Goal: Navigation & Orientation: Find specific page/section

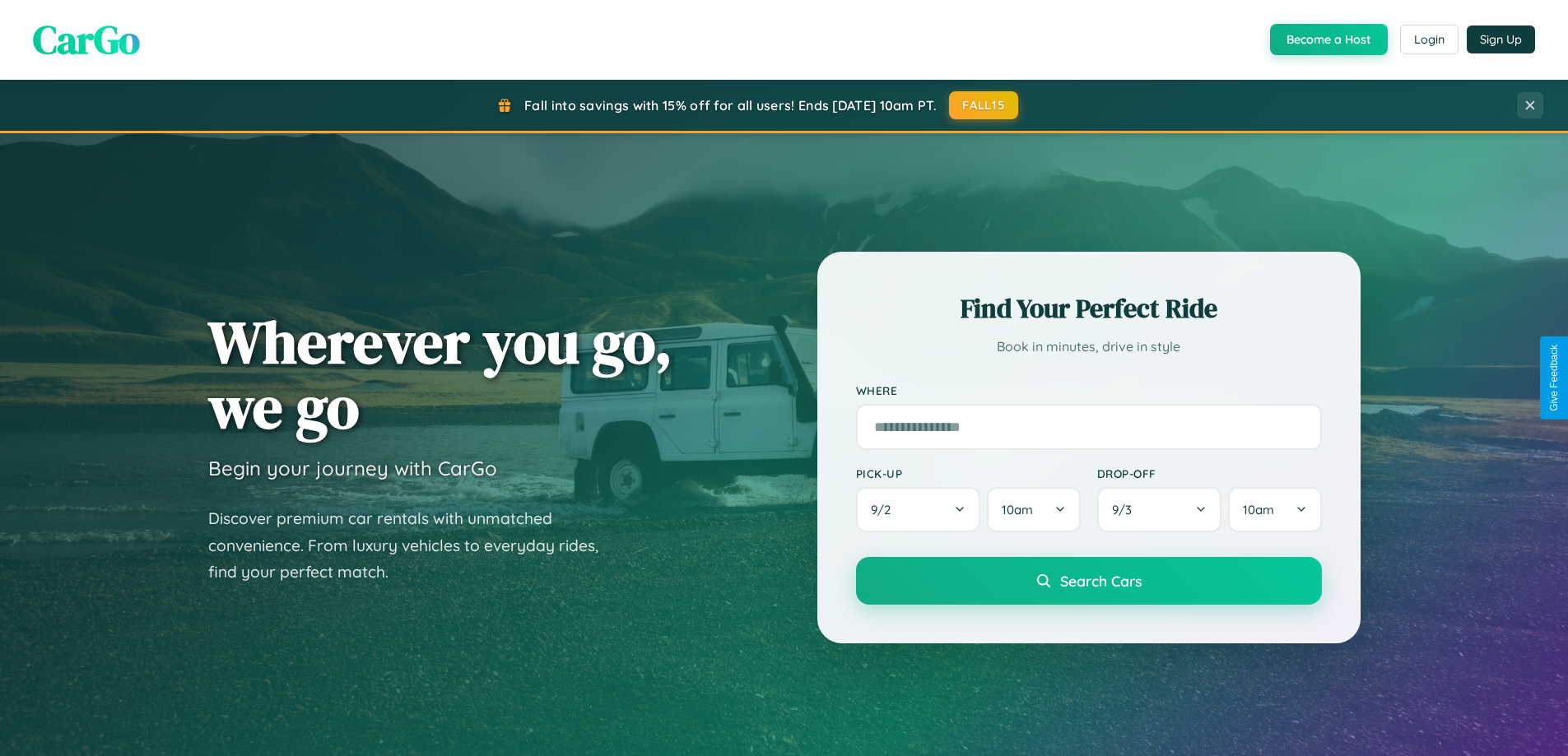
scroll to position [710, 0]
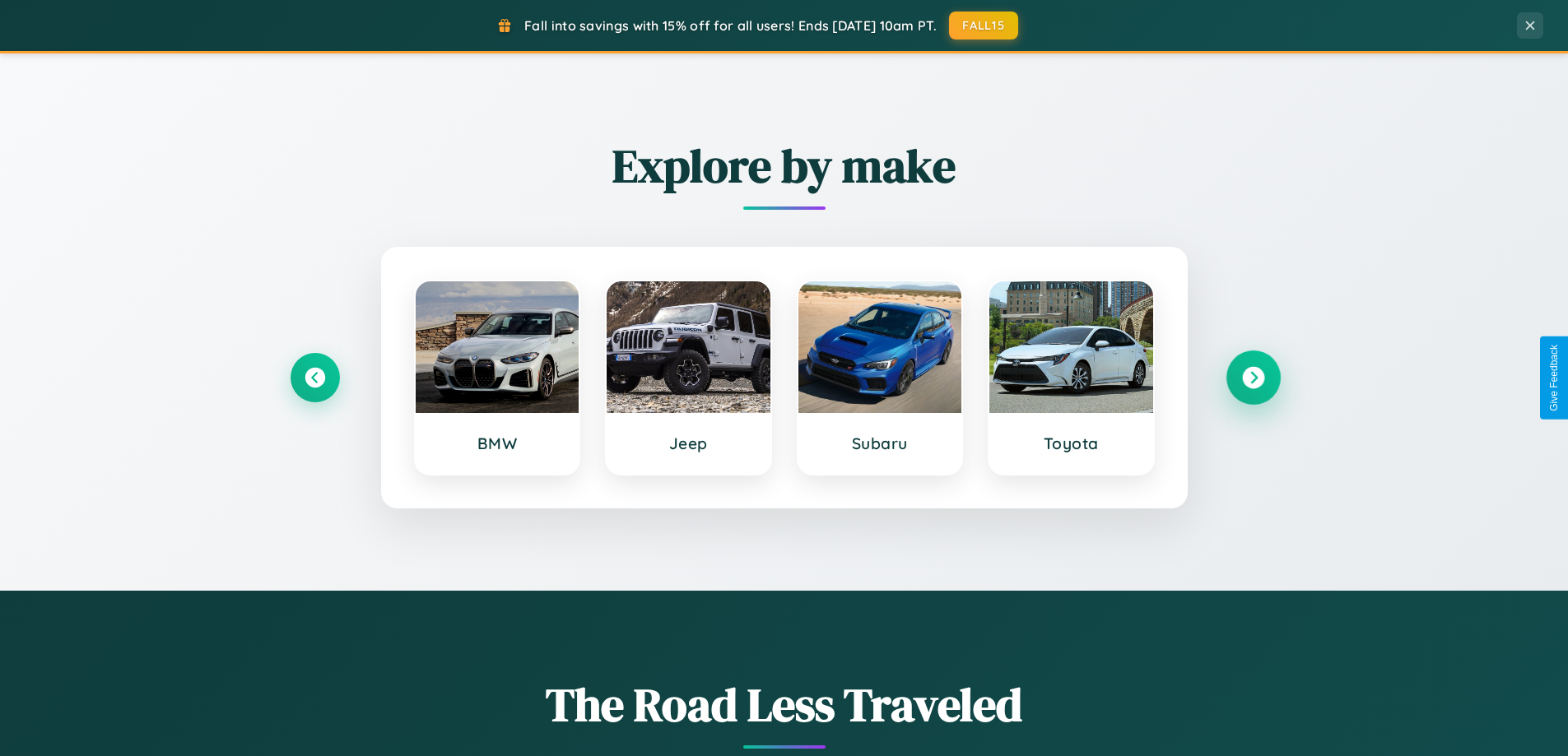
click at [1253, 378] on icon at bounding box center [1253, 378] width 23 height 23
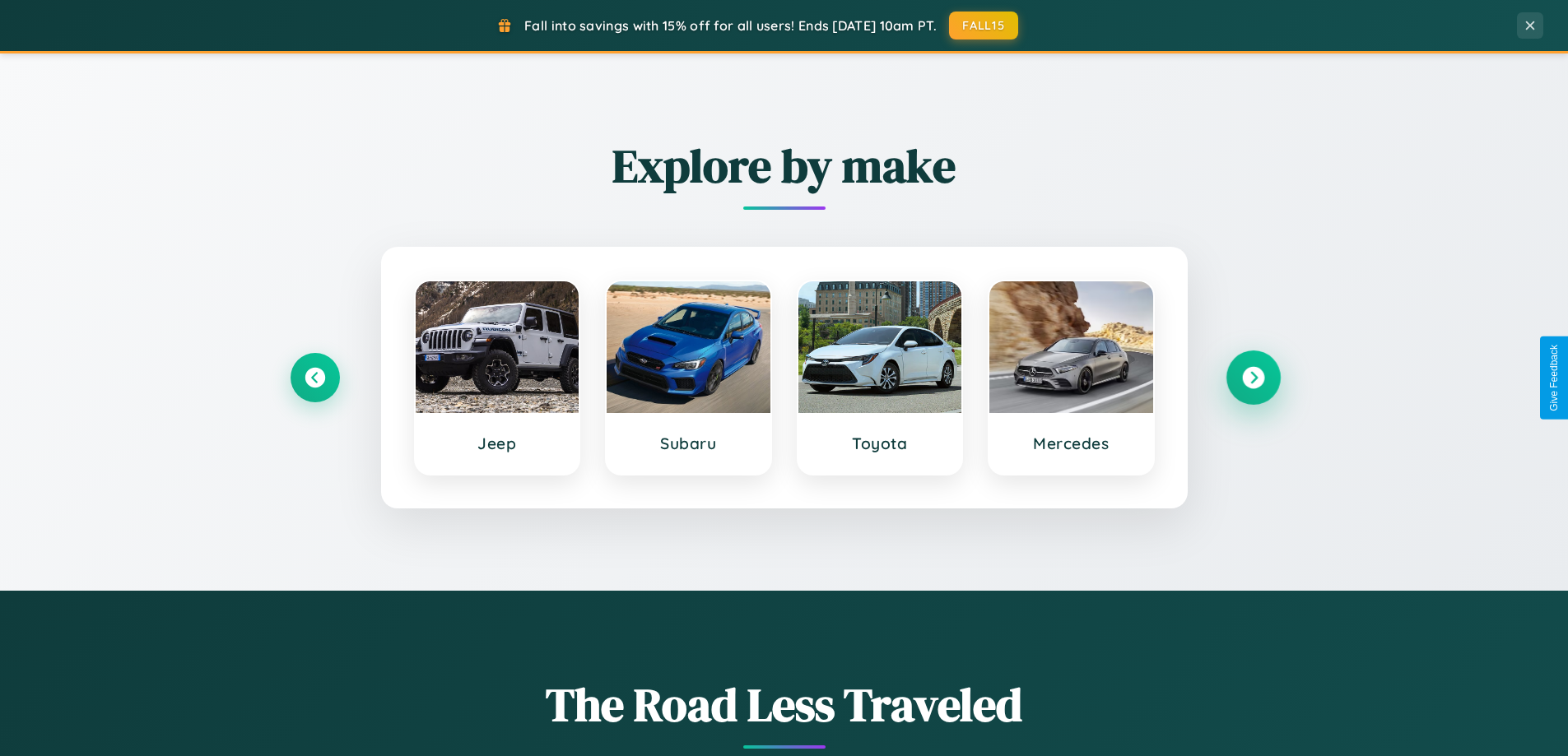
click at [1253, 378] on icon at bounding box center [1253, 378] width 23 height 23
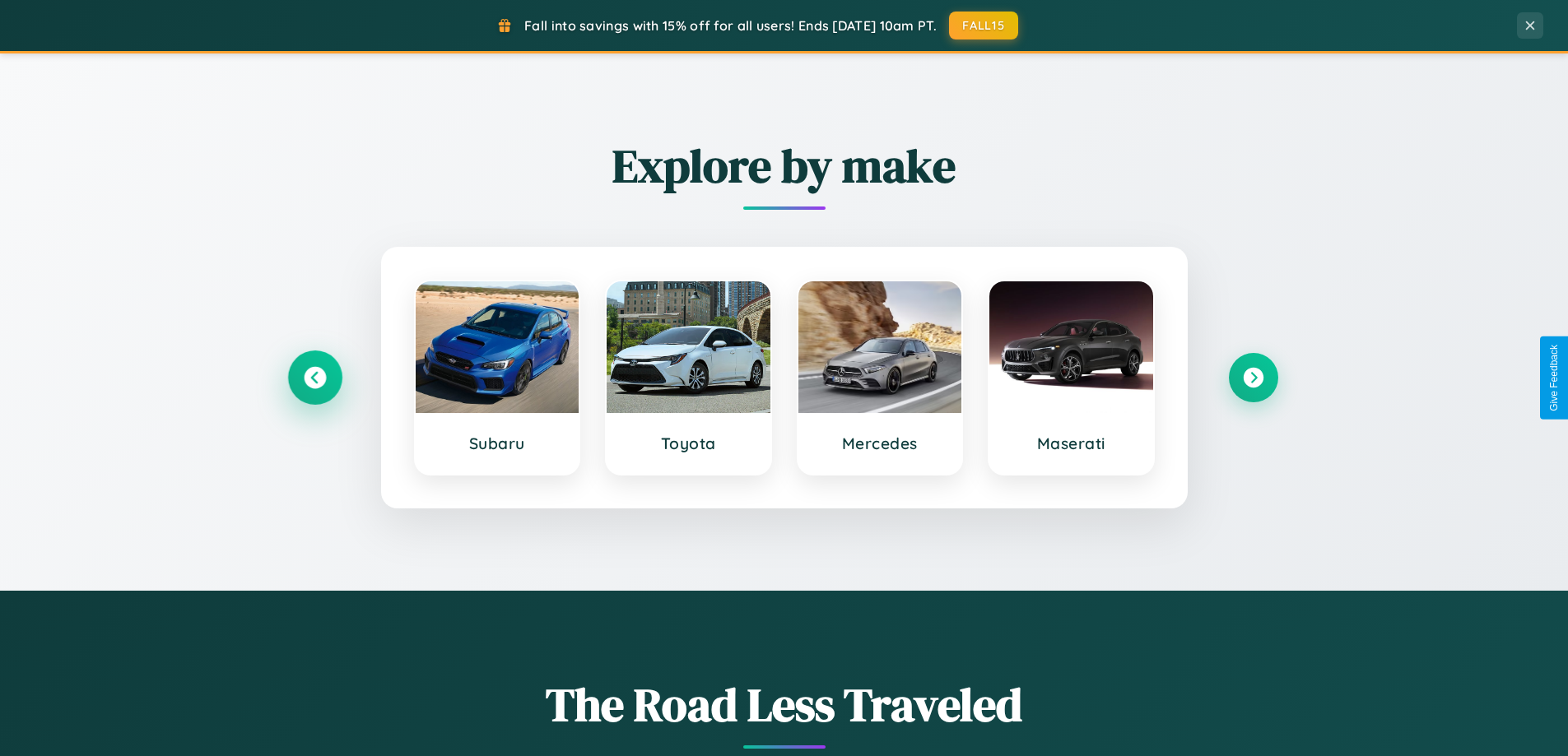
click at [315, 378] on icon at bounding box center [315, 378] width 23 height 23
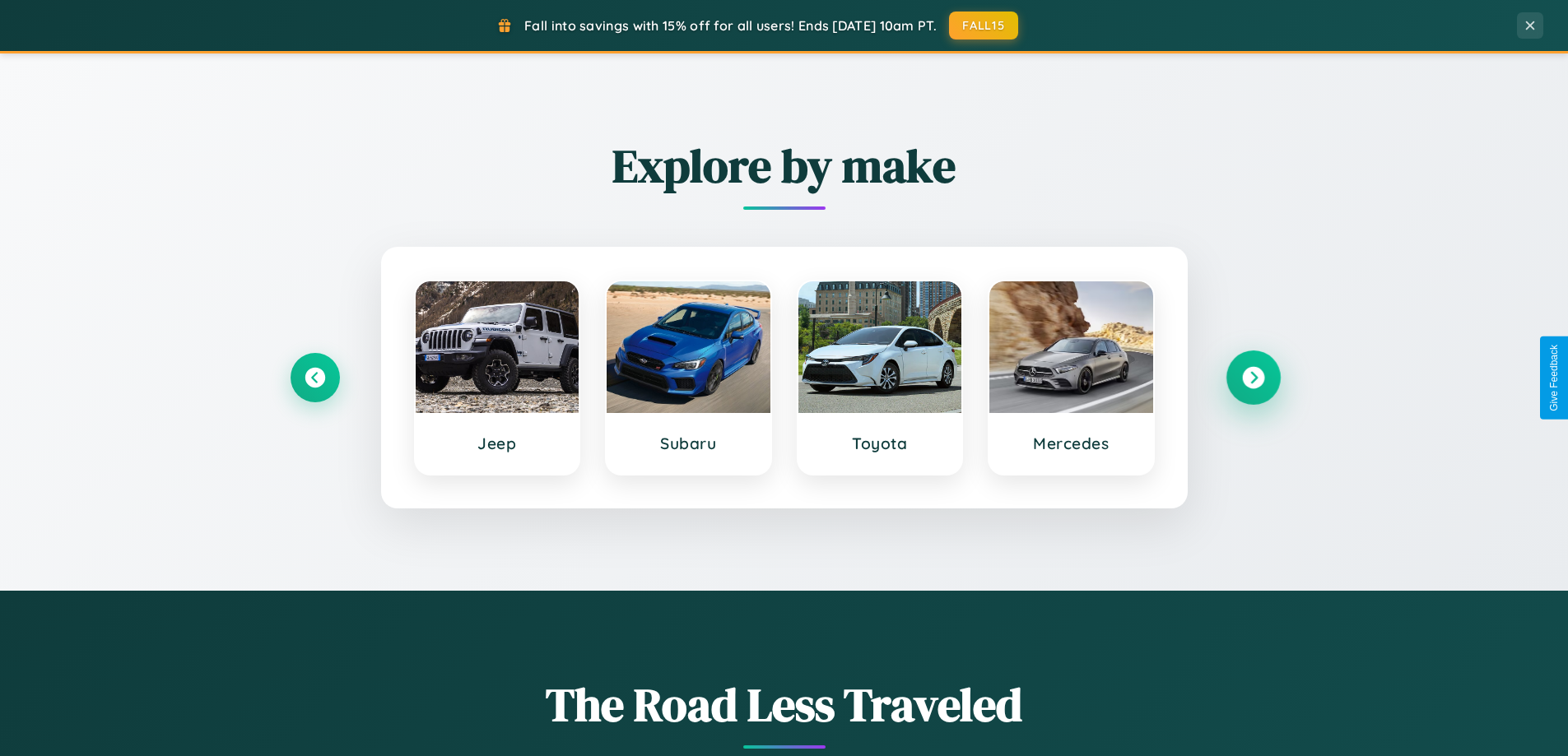
click at [1253, 378] on icon at bounding box center [1253, 378] width 23 height 23
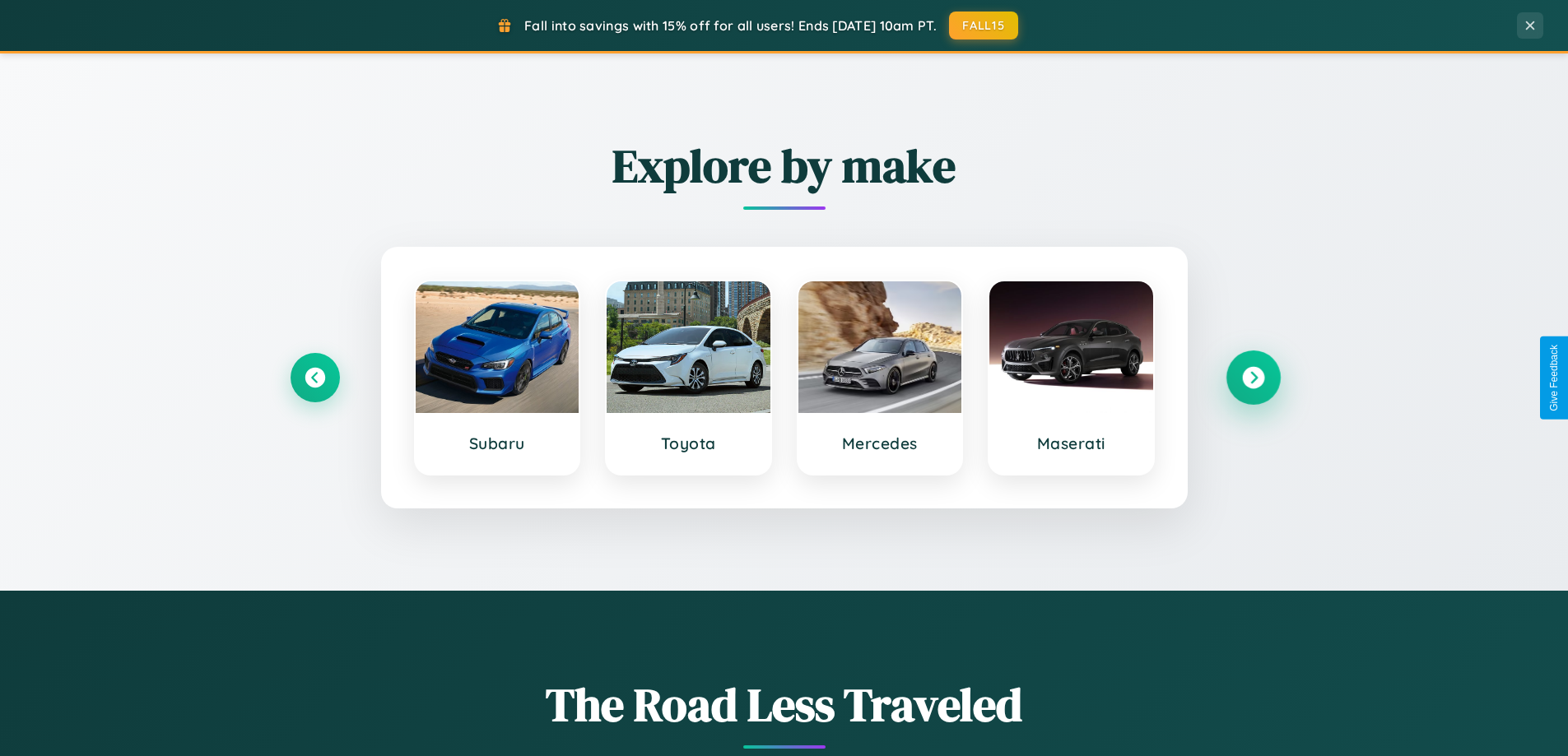
click at [1253, 378] on icon at bounding box center [1253, 378] width 23 height 23
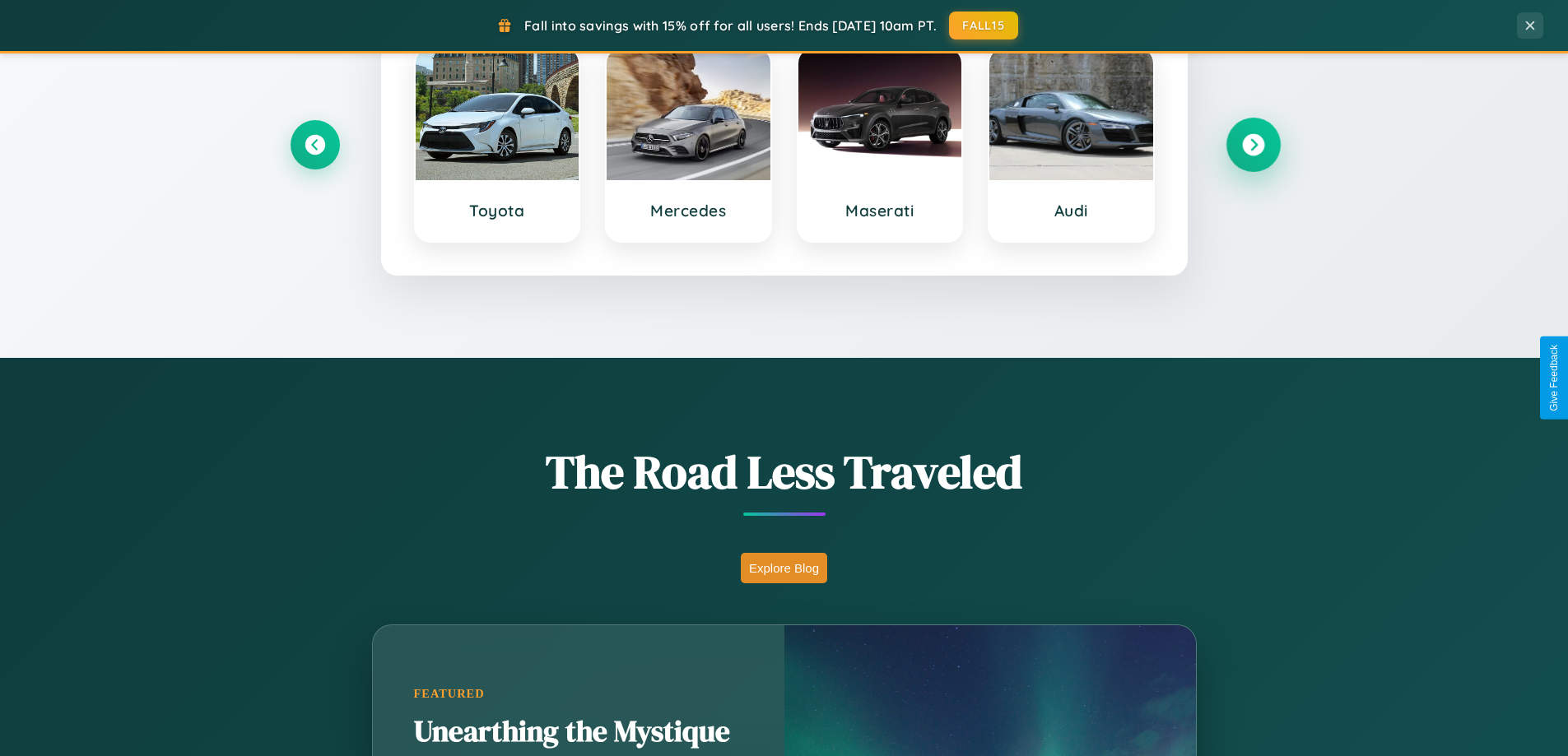
scroll to position [1133, 0]
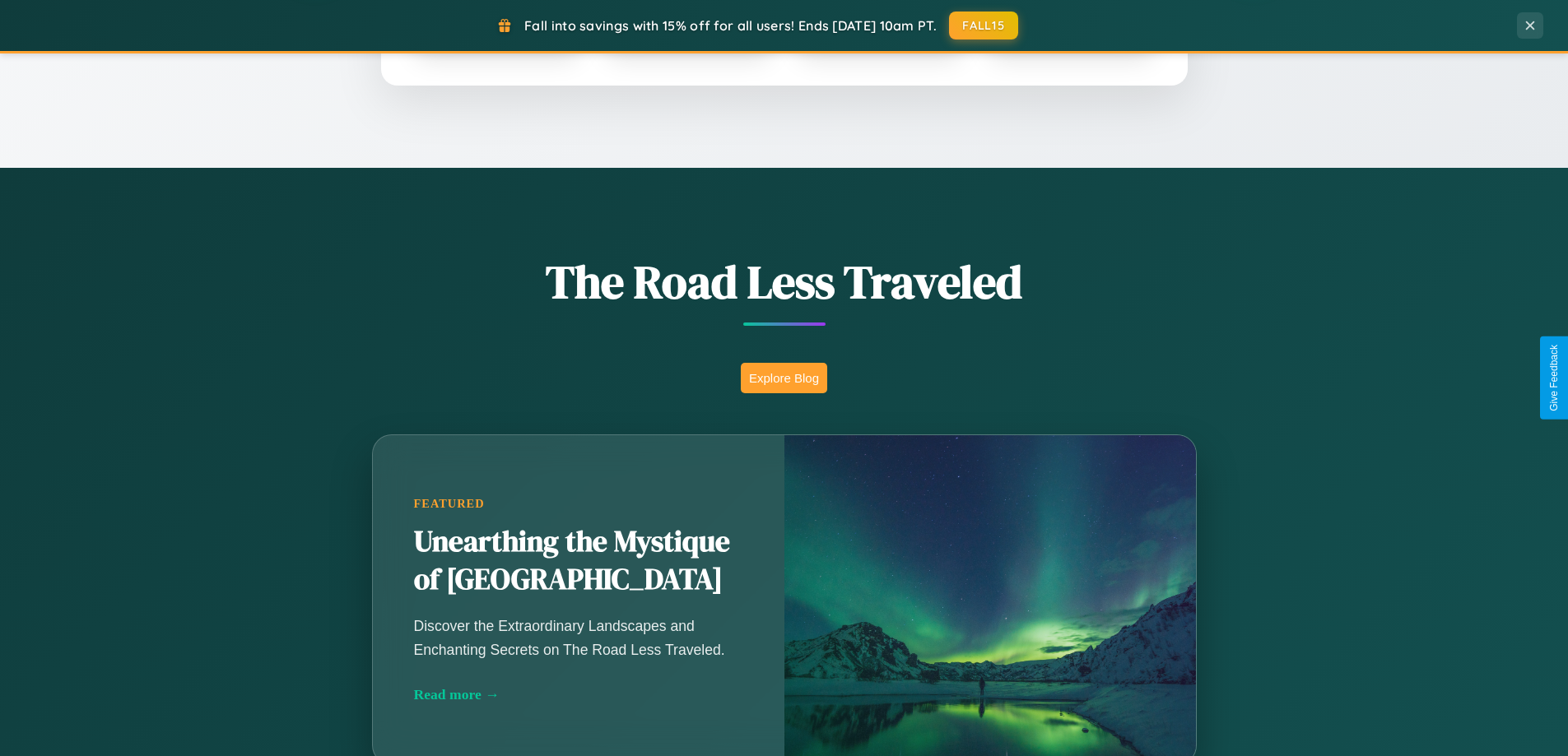
click at [784, 378] on button "Explore Blog" at bounding box center [784, 378] width 87 height 31
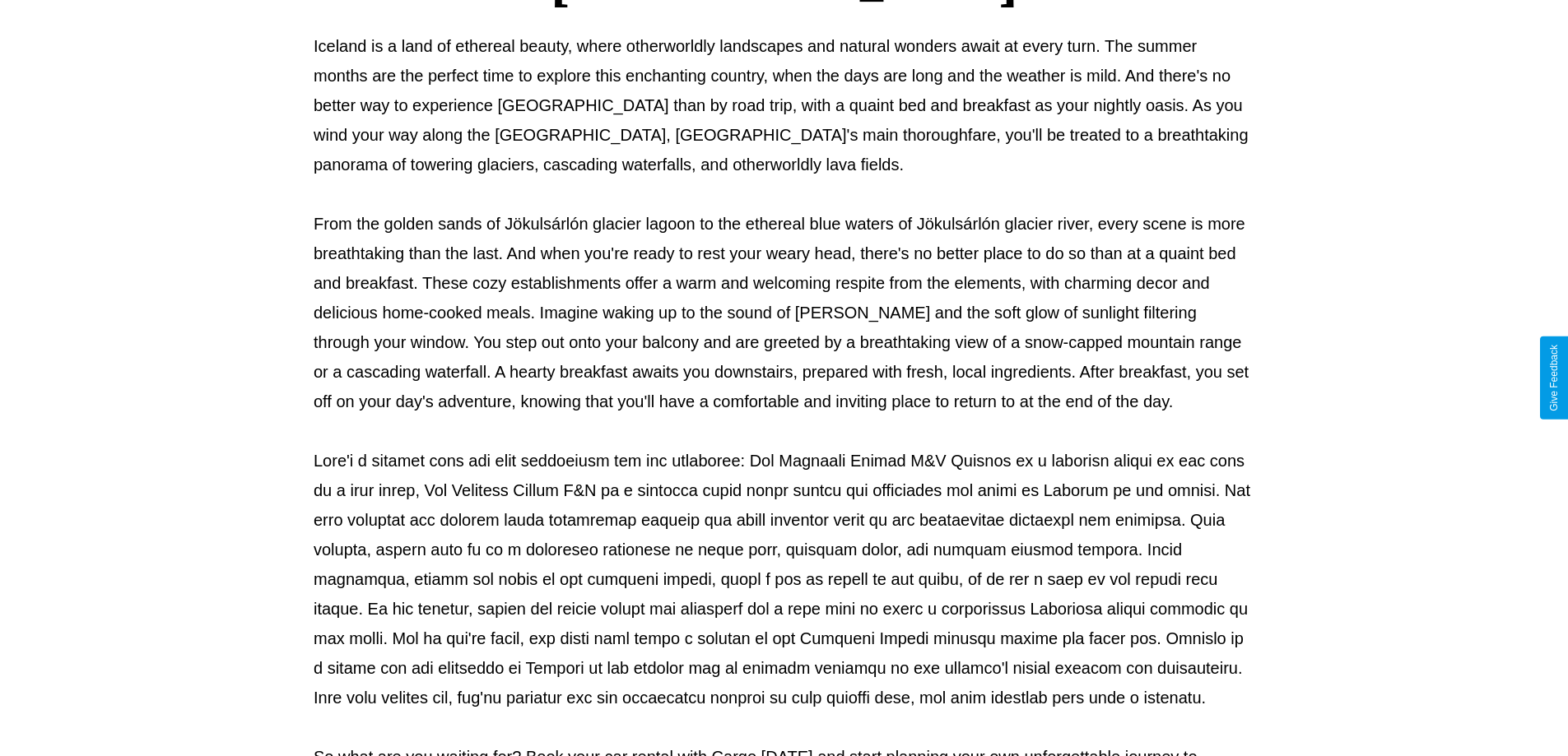
scroll to position [532, 0]
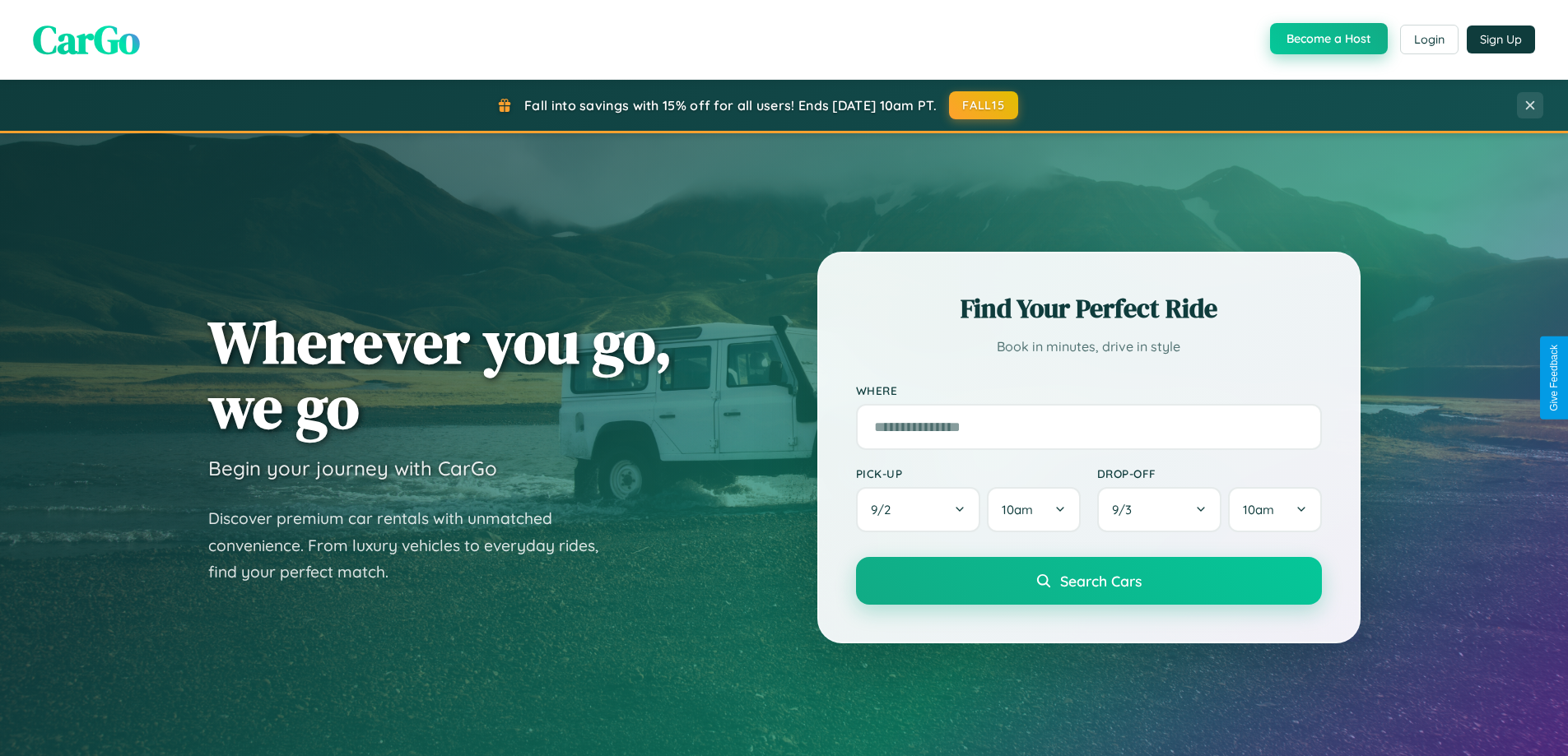
click at [1327, 38] on button "Become a Host" at bounding box center [1328, 38] width 117 height 32
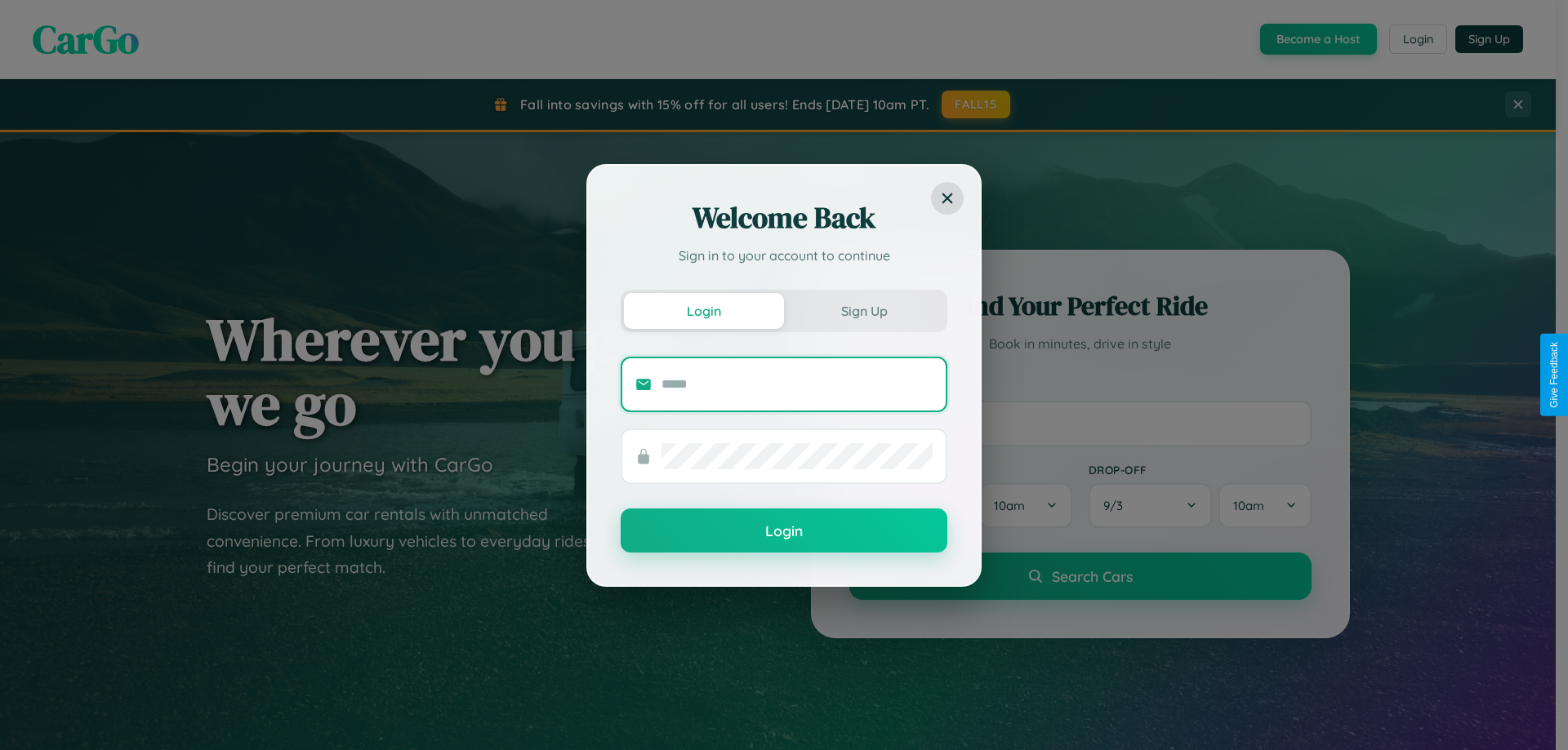
click at [797, 383] on input "text" at bounding box center [796, 384] width 271 height 26
type input "**********"
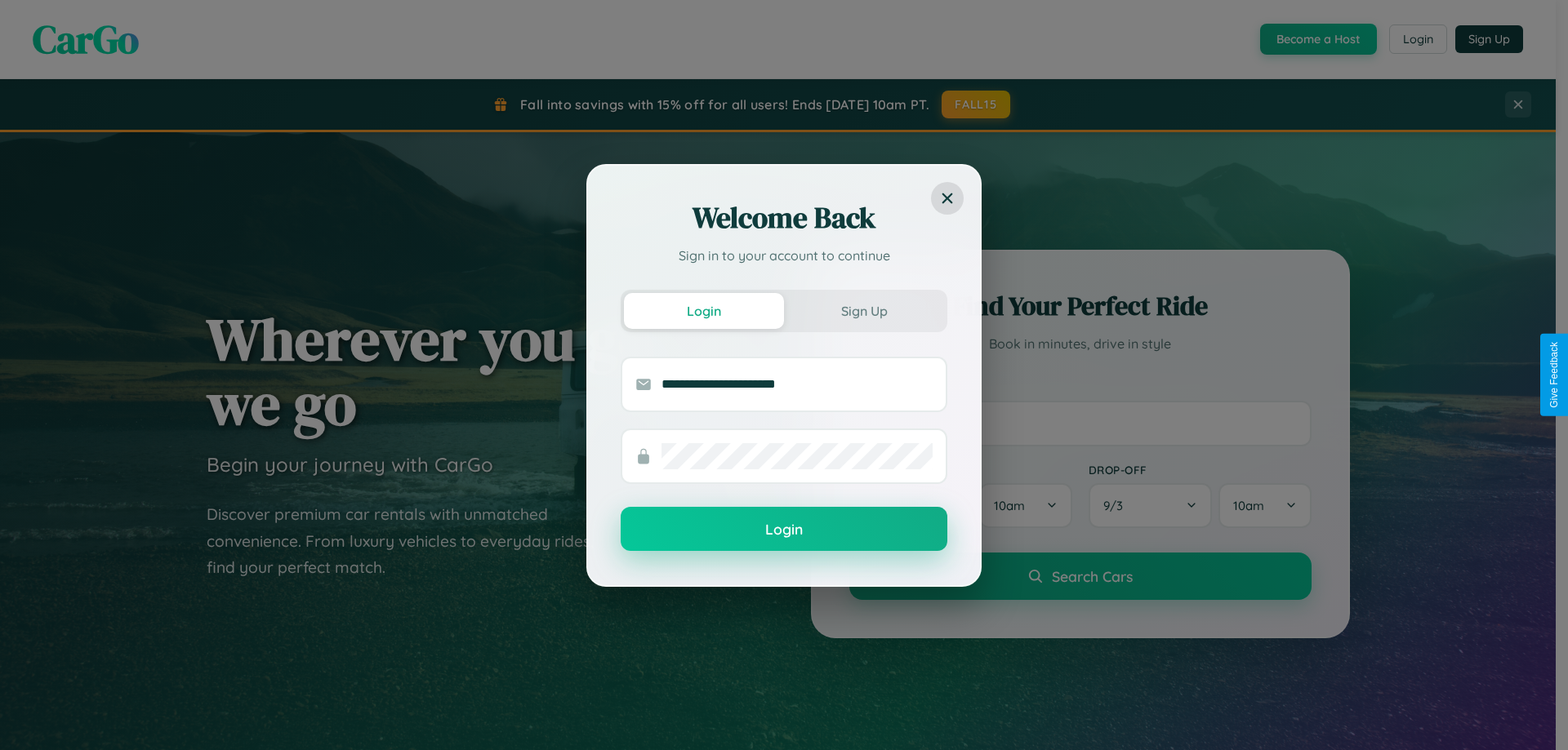
click at [784, 530] on button "Login" at bounding box center [784, 528] width 327 height 44
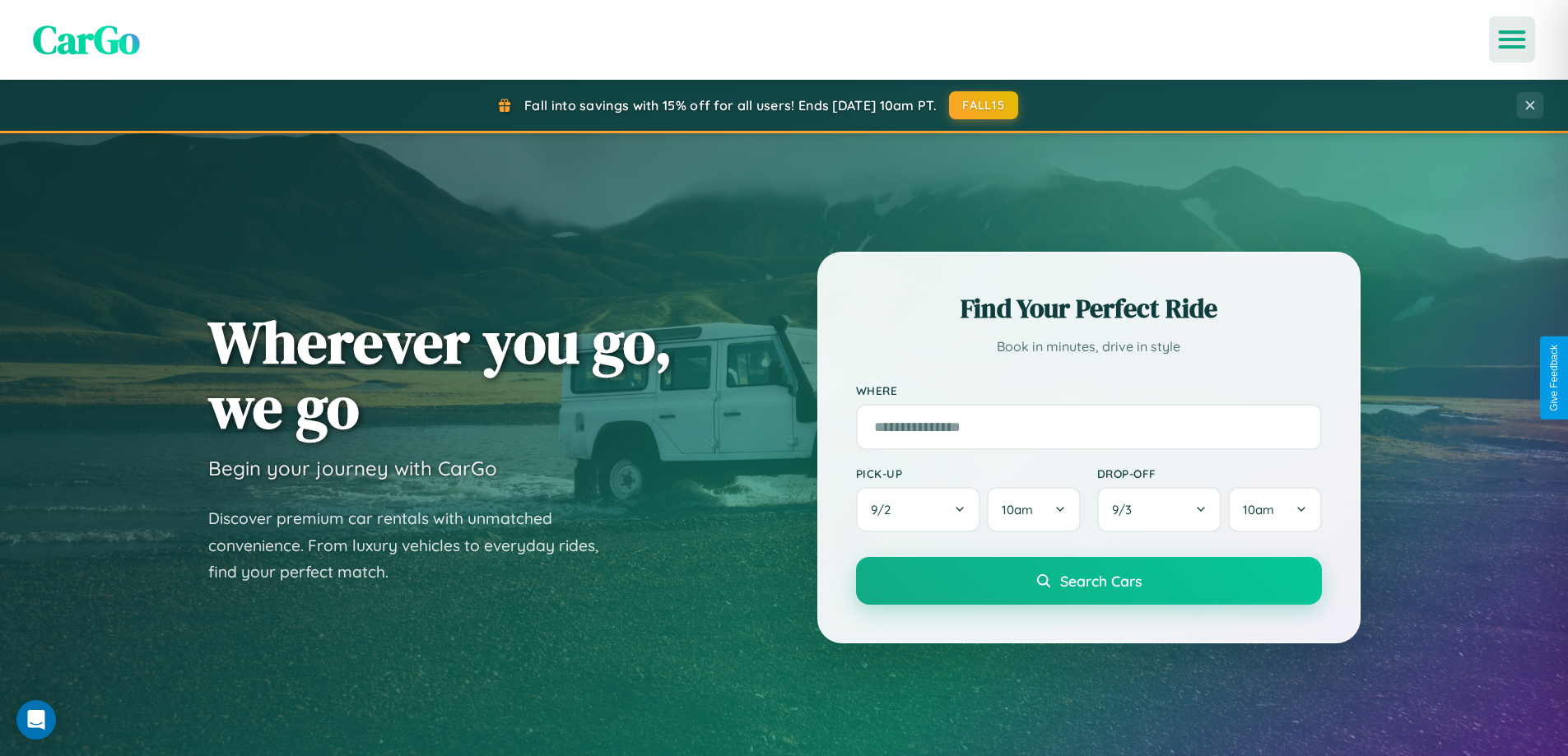
click at [1512, 39] on icon "Open menu" at bounding box center [1513, 39] width 24 height 15
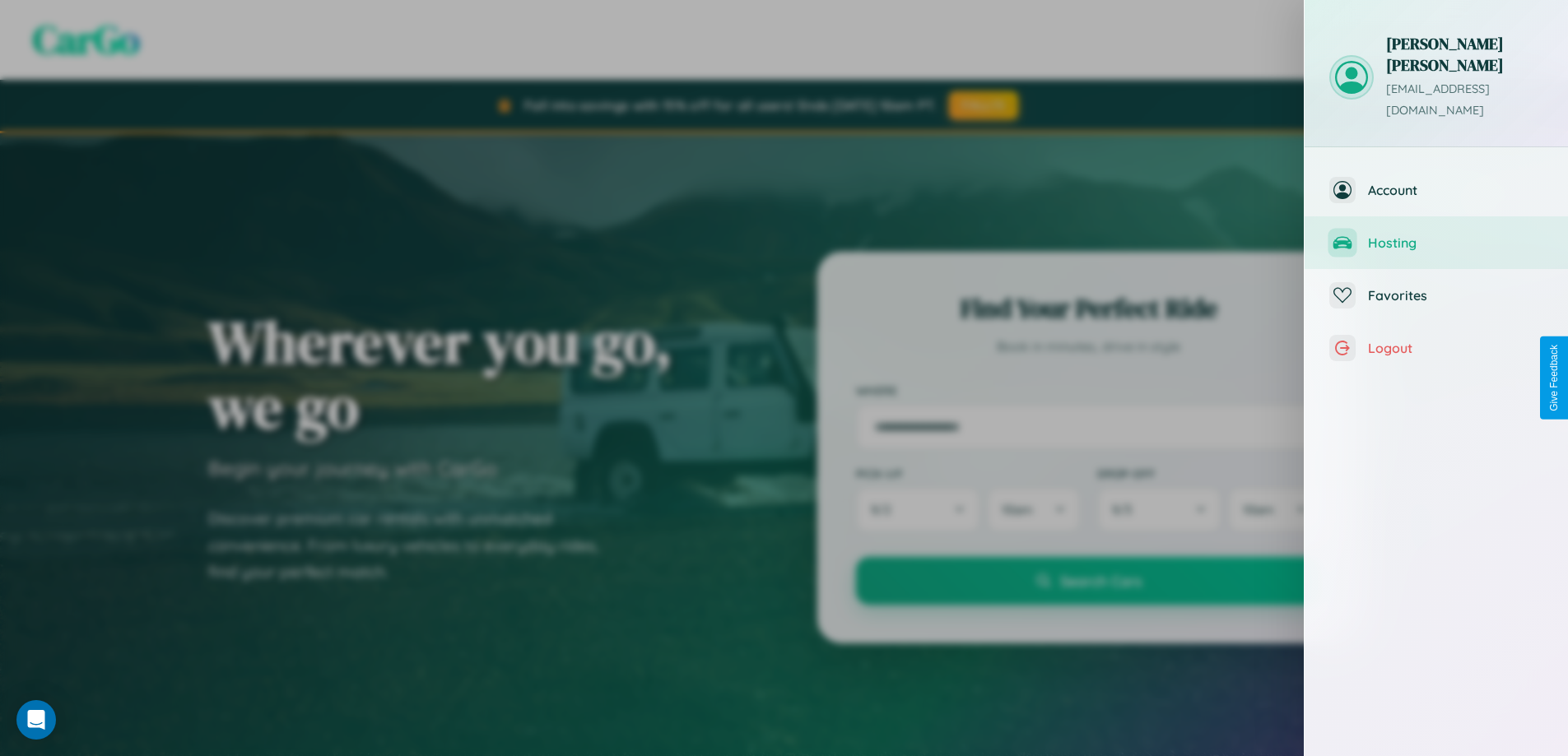
click at [1437, 235] on span "Hosting" at bounding box center [1456, 242] width 176 height 17
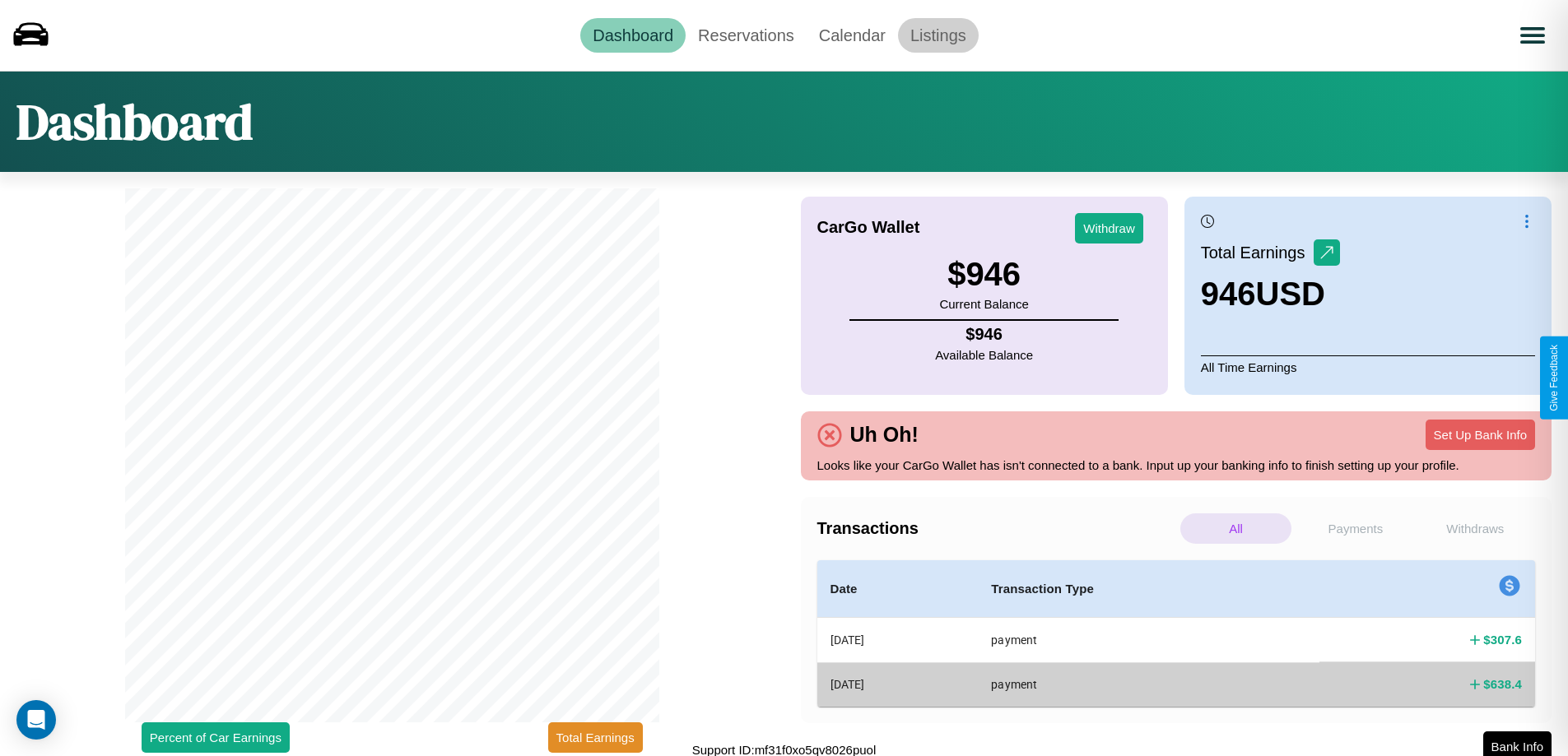
click at [938, 34] on link "Listings" at bounding box center [939, 34] width 81 height 34
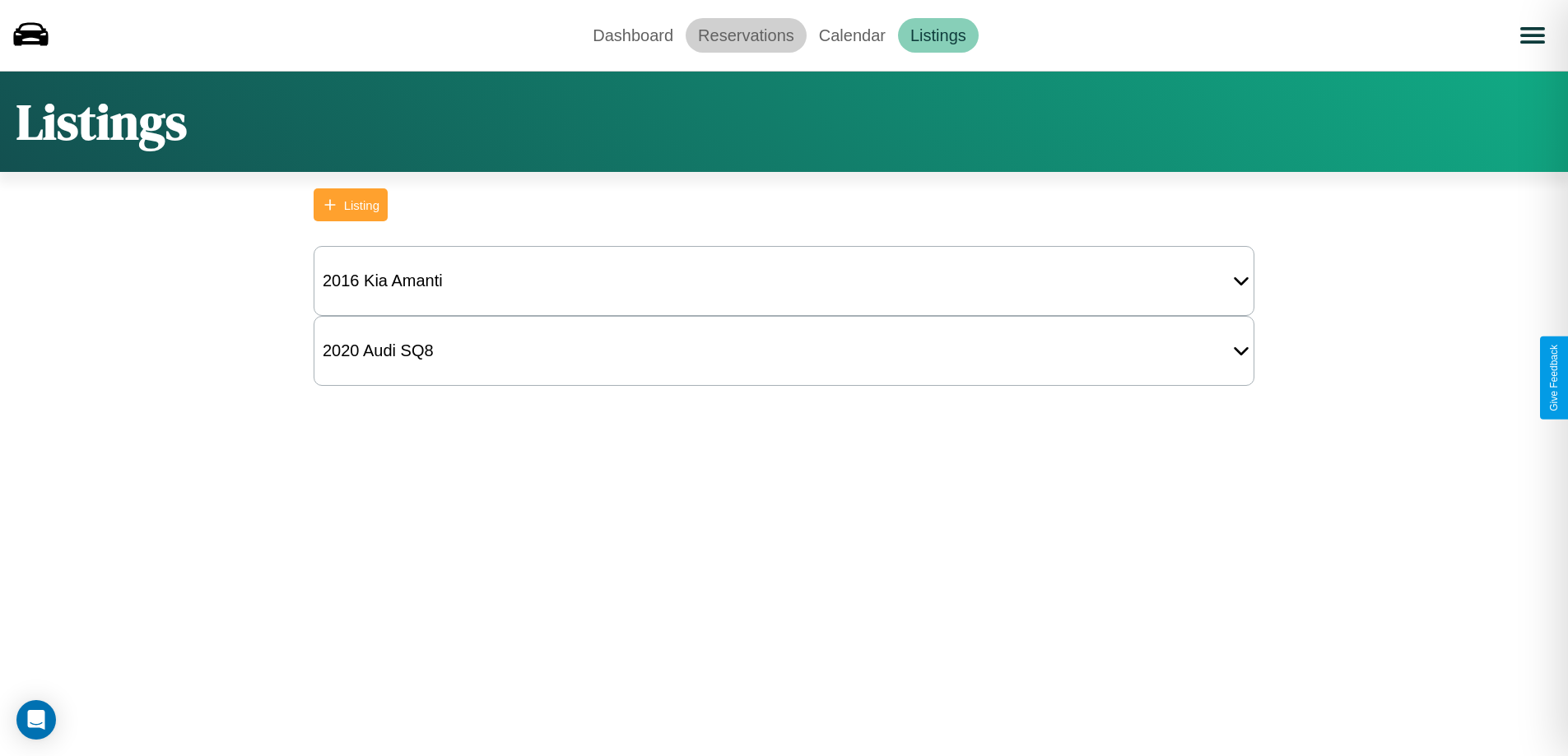
click at [746, 34] on link "Reservations" at bounding box center [746, 34] width 121 height 34
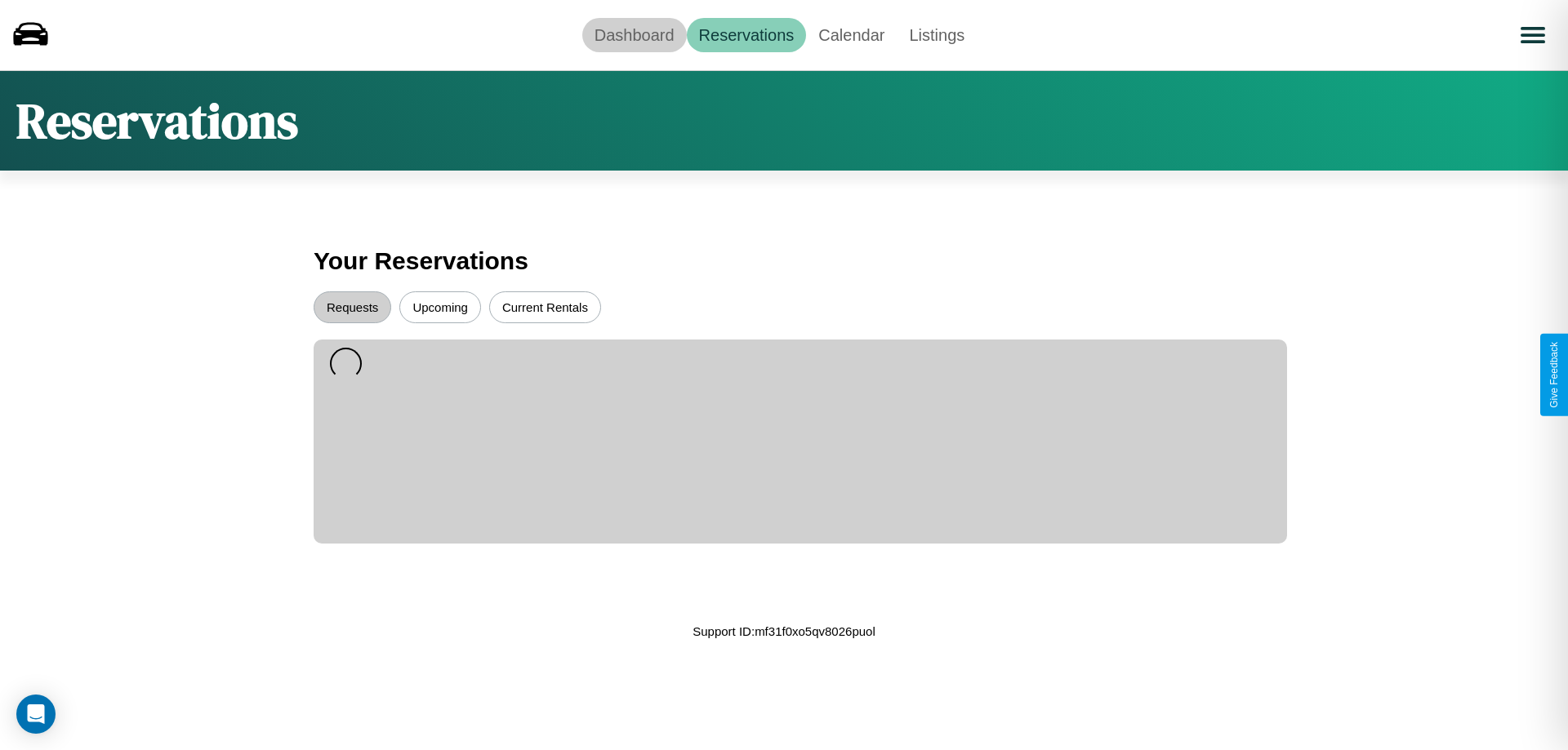
click at [634, 34] on link "Dashboard" at bounding box center [634, 34] width 105 height 34
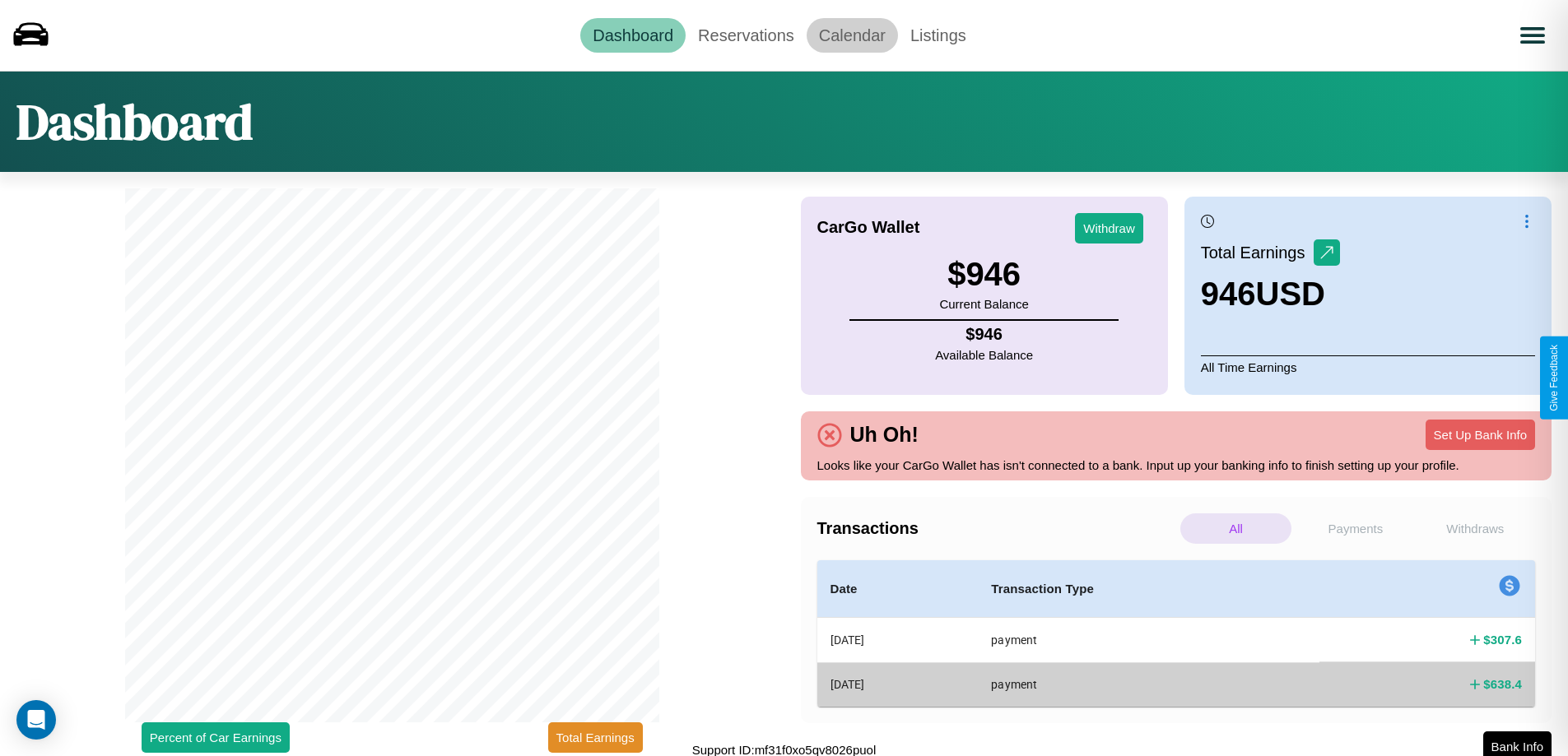
click at [852, 34] on link "Calendar" at bounding box center [852, 34] width 92 height 34
